Goal: Task Accomplishment & Management: Complete application form

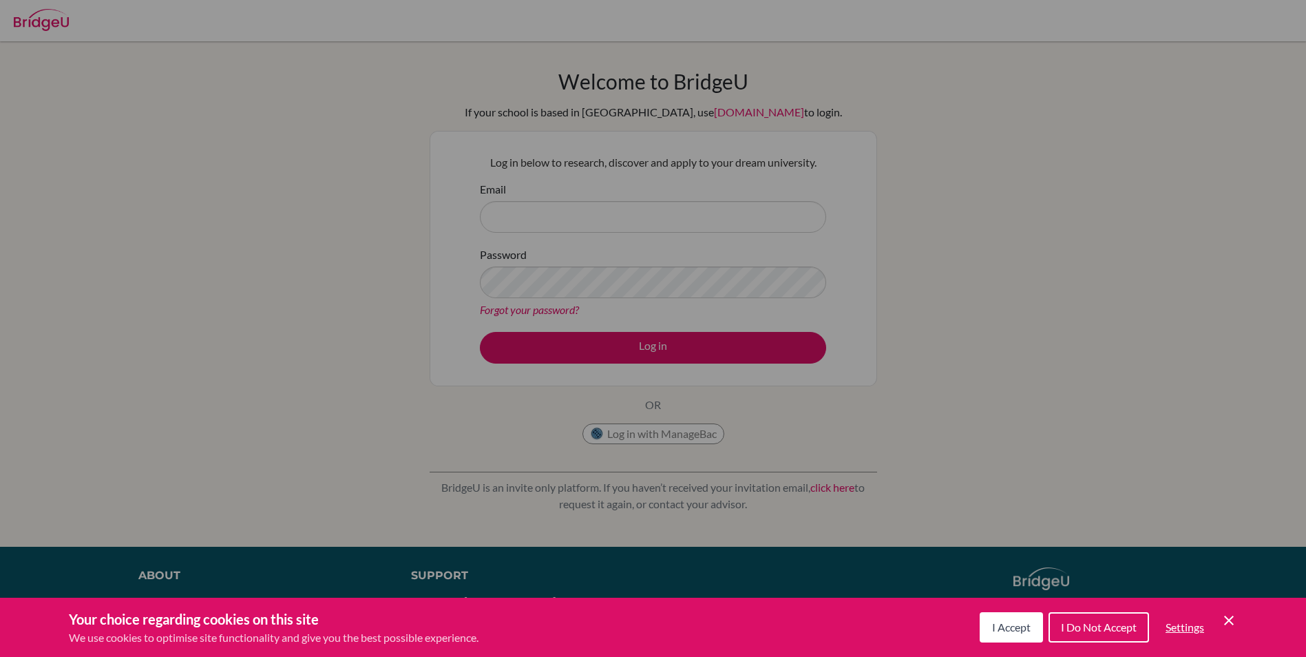
click at [1011, 616] on button "I Accept" at bounding box center [1011, 627] width 63 height 30
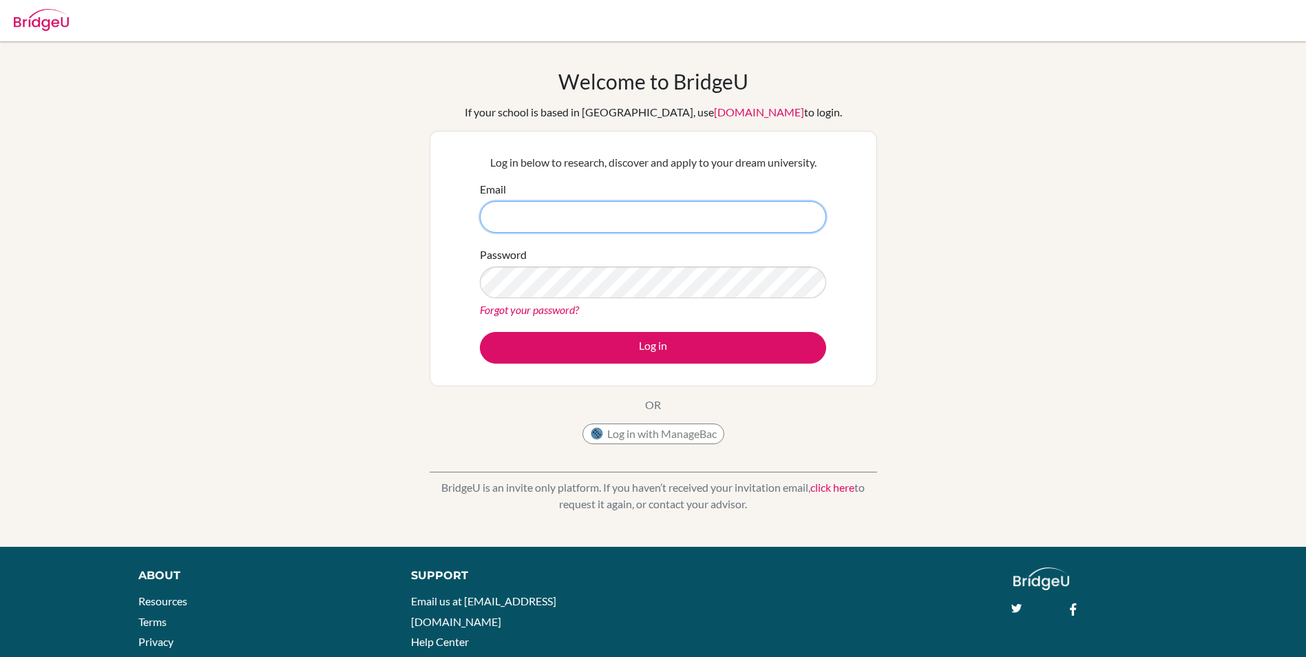
click at [633, 220] on input "Email" at bounding box center [653, 217] width 346 height 32
type input "[EMAIL_ADDRESS][DOMAIN_NAME]"
click at [480, 332] on button "Log in" at bounding box center [653, 348] width 346 height 32
click at [553, 309] on link "Forgot your password?" at bounding box center [529, 309] width 99 height 13
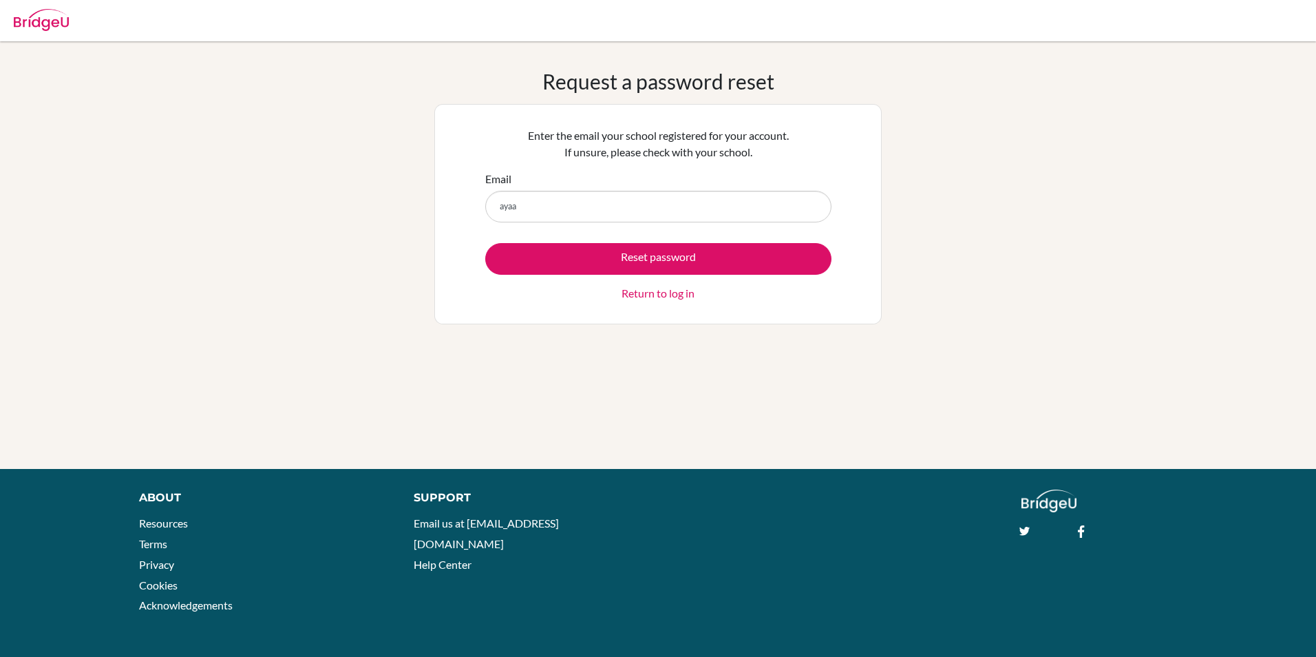
type input "[EMAIL_ADDRESS][DOMAIN_NAME]"
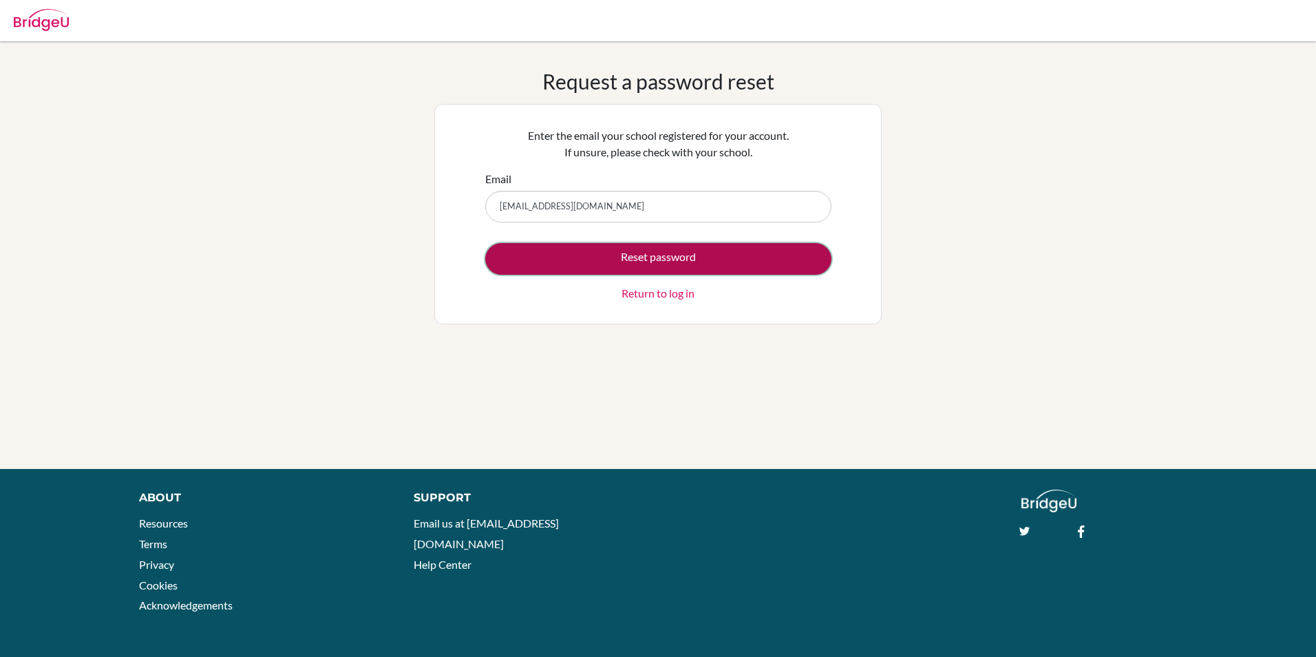
click at [716, 256] on button "Reset password" at bounding box center [658, 259] width 346 height 32
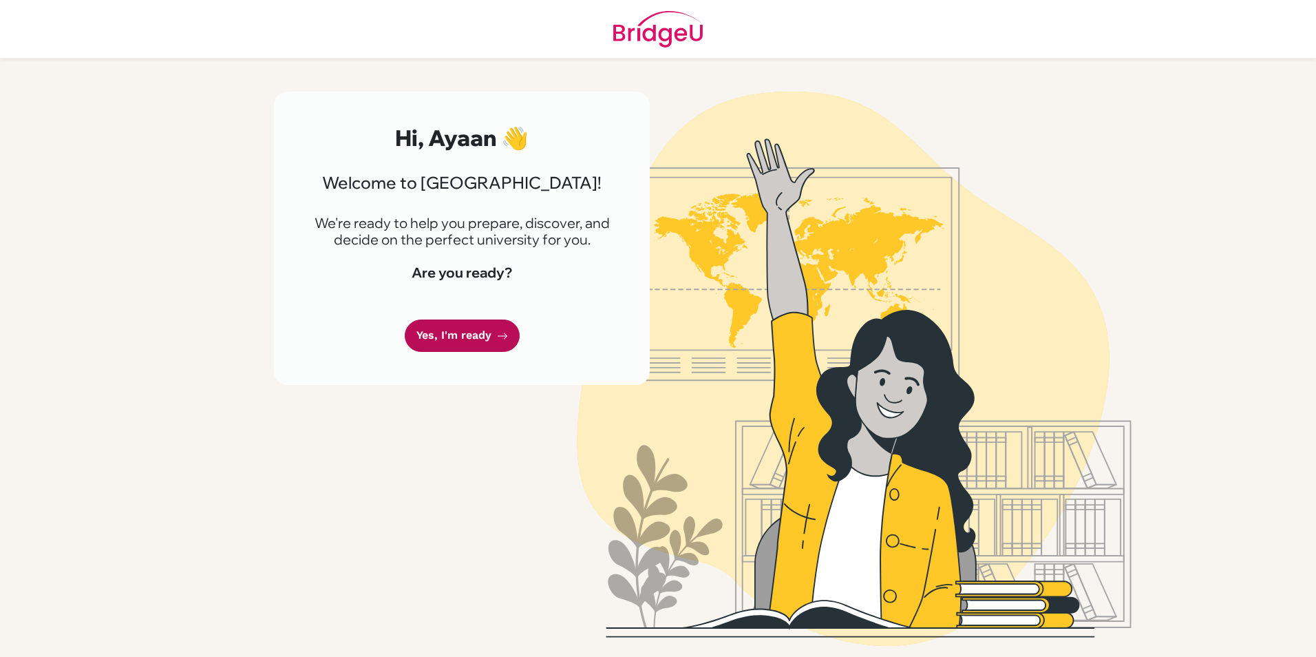
click at [487, 332] on link "Yes, I'm ready" at bounding box center [462, 335] width 115 height 32
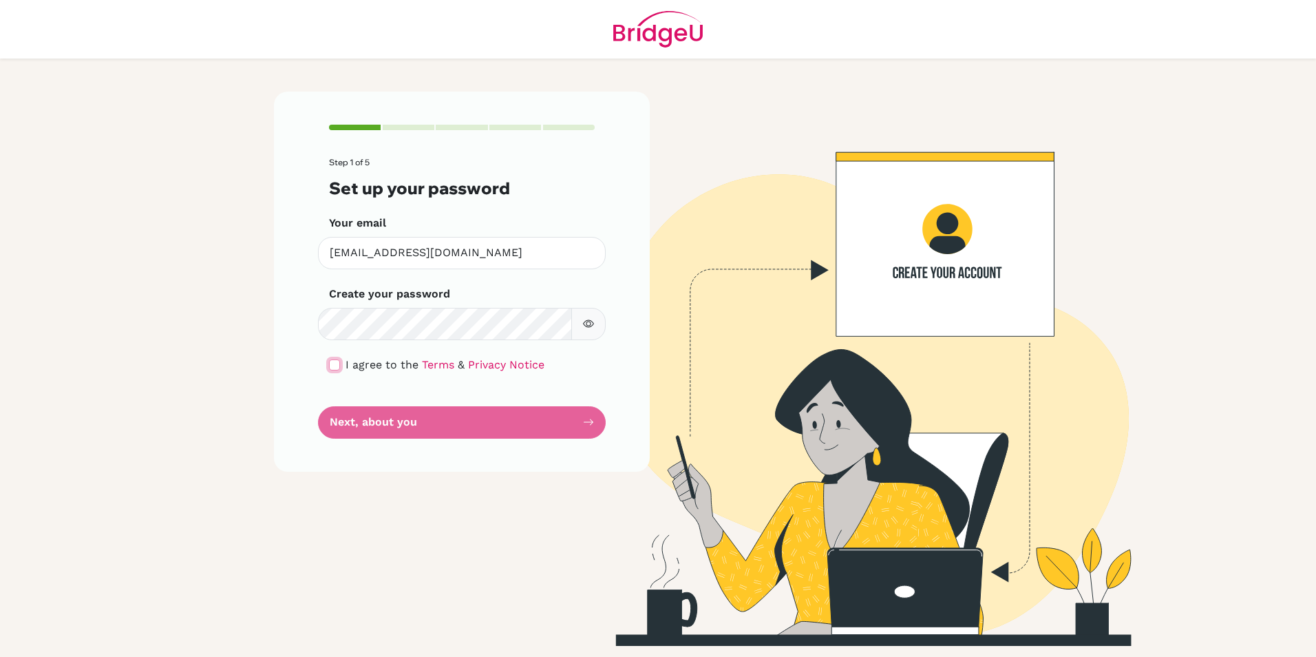
click at [337, 364] on input "checkbox" at bounding box center [334, 364] width 11 height 11
checkbox input "true"
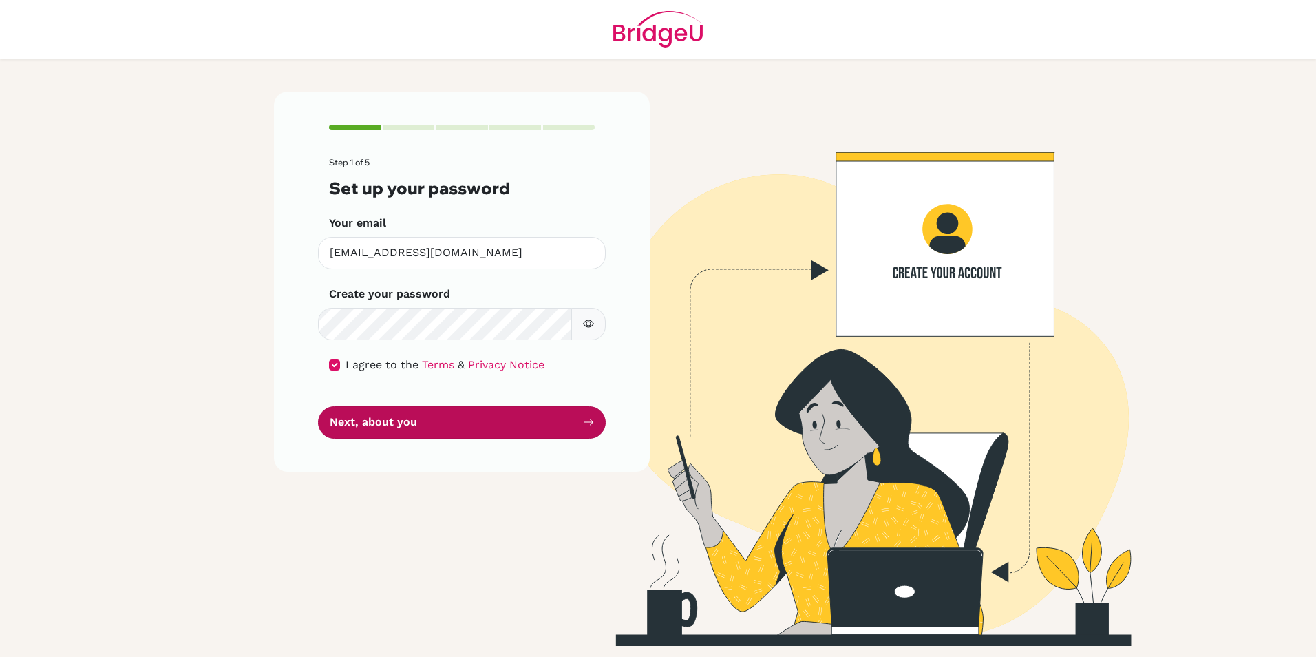
click at [434, 426] on button "Next, about you" at bounding box center [462, 422] width 288 height 32
